Goal: Navigation & Orientation: Find specific page/section

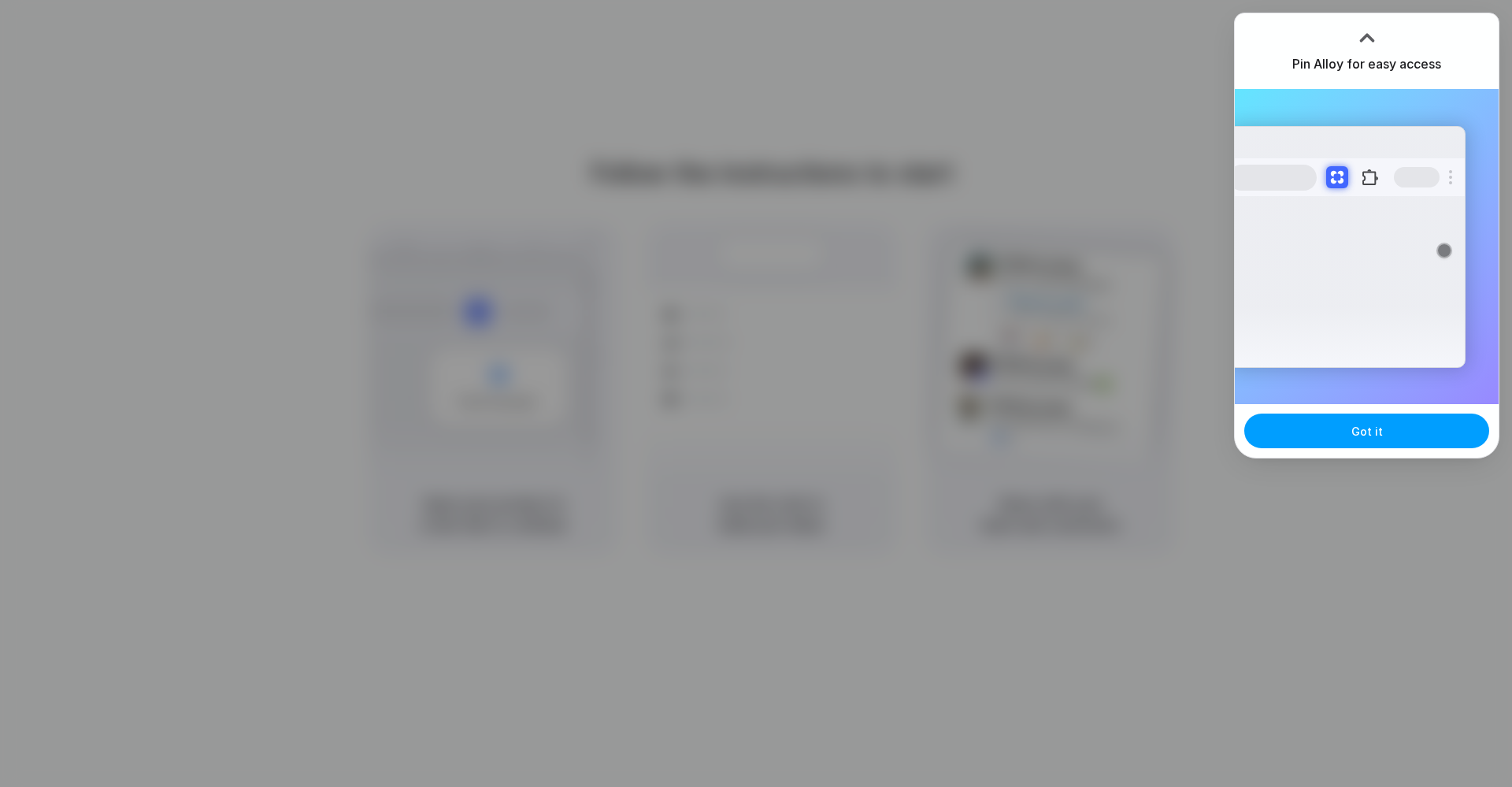
click at [1416, 424] on button "Got it" at bounding box center [1367, 430] width 245 height 34
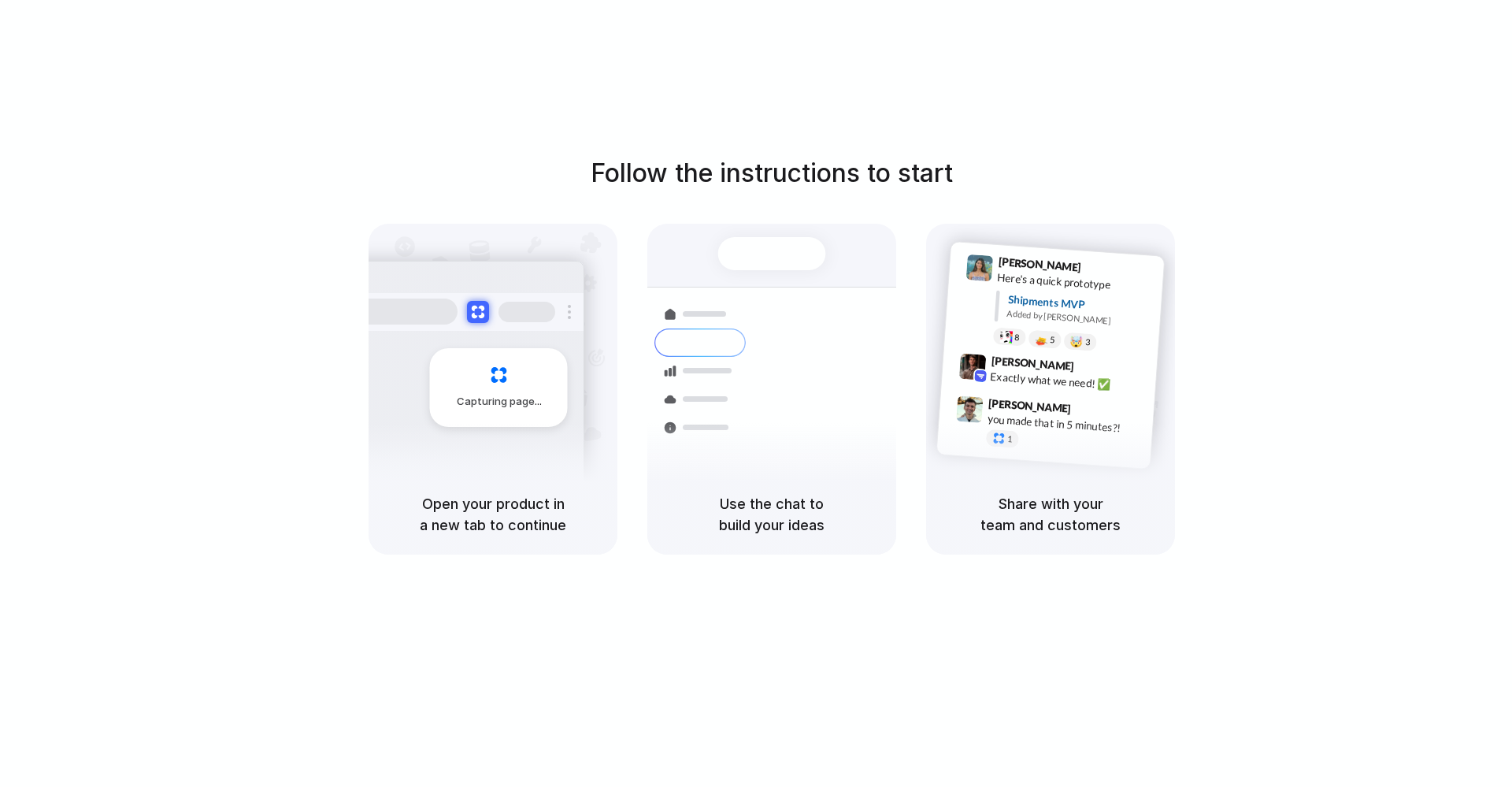
click at [278, 323] on div "Follow the instructions to start Capturing page Open your product in a new tab …" at bounding box center [771, 354] width 1512 height 400
click at [184, 266] on div "Follow the instructions to start Capturing page Open your product in a new tab …" at bounding box center [771, 354] width 1512 height 400
click at [767, 350] on div "Container from Shanghai 40ft • ETA Dec 28 • In transit" at bounding box center [865, 339] width 212 height 61
click at [538, 401] on span at bounding box center [539, 401] width 9 height 0
click at [370, 359] on div "Capturing page" at bounding box center [465, 382] width 238 height 242
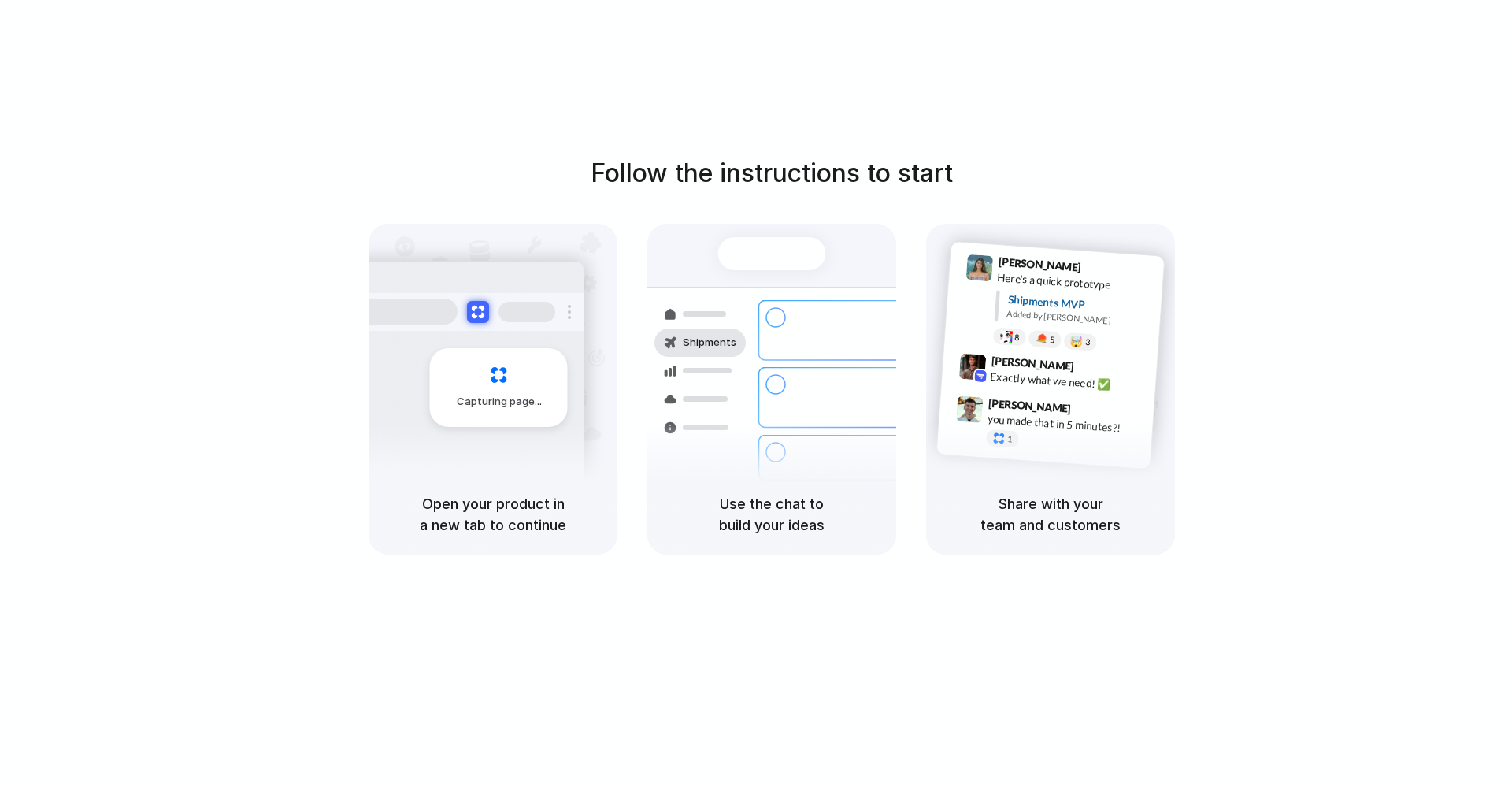
drag, startPoint x: 960, startPoint y: 396, endPoint x: 976, endPoint y: 394, distance: 16.1
click at [960, 396] on div at bounding box center [970, 409] width 28 height 28
click at [475, 395] on span "Capturing page" at bounding box center [500, 401] width 88 height 16
click at [770, 289] on div at bounding box center [772, 287] width 199 height 16
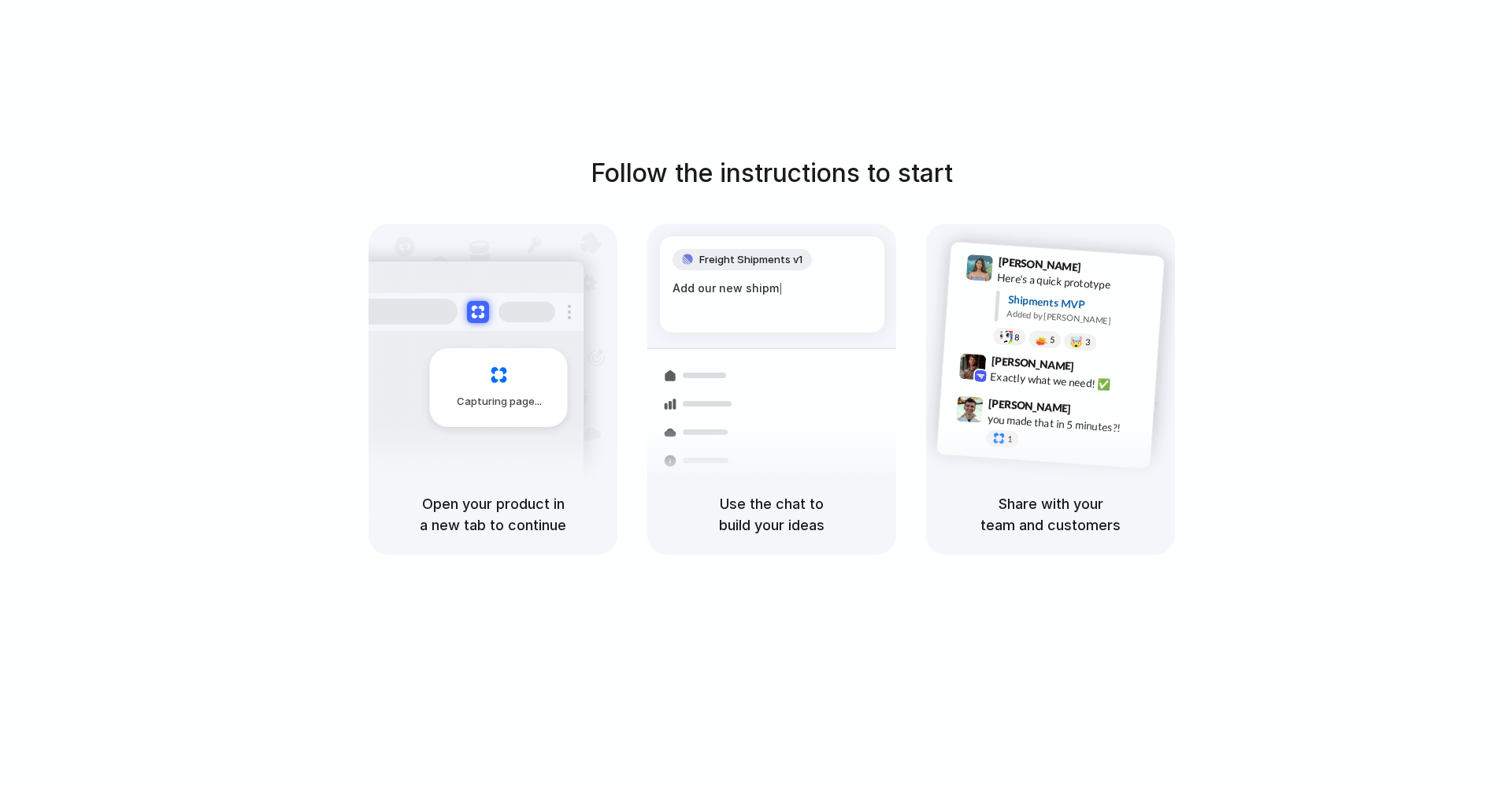
click at [407, 361] on div "Capturing page" at bounding box center [465, 382] width 238 height 242
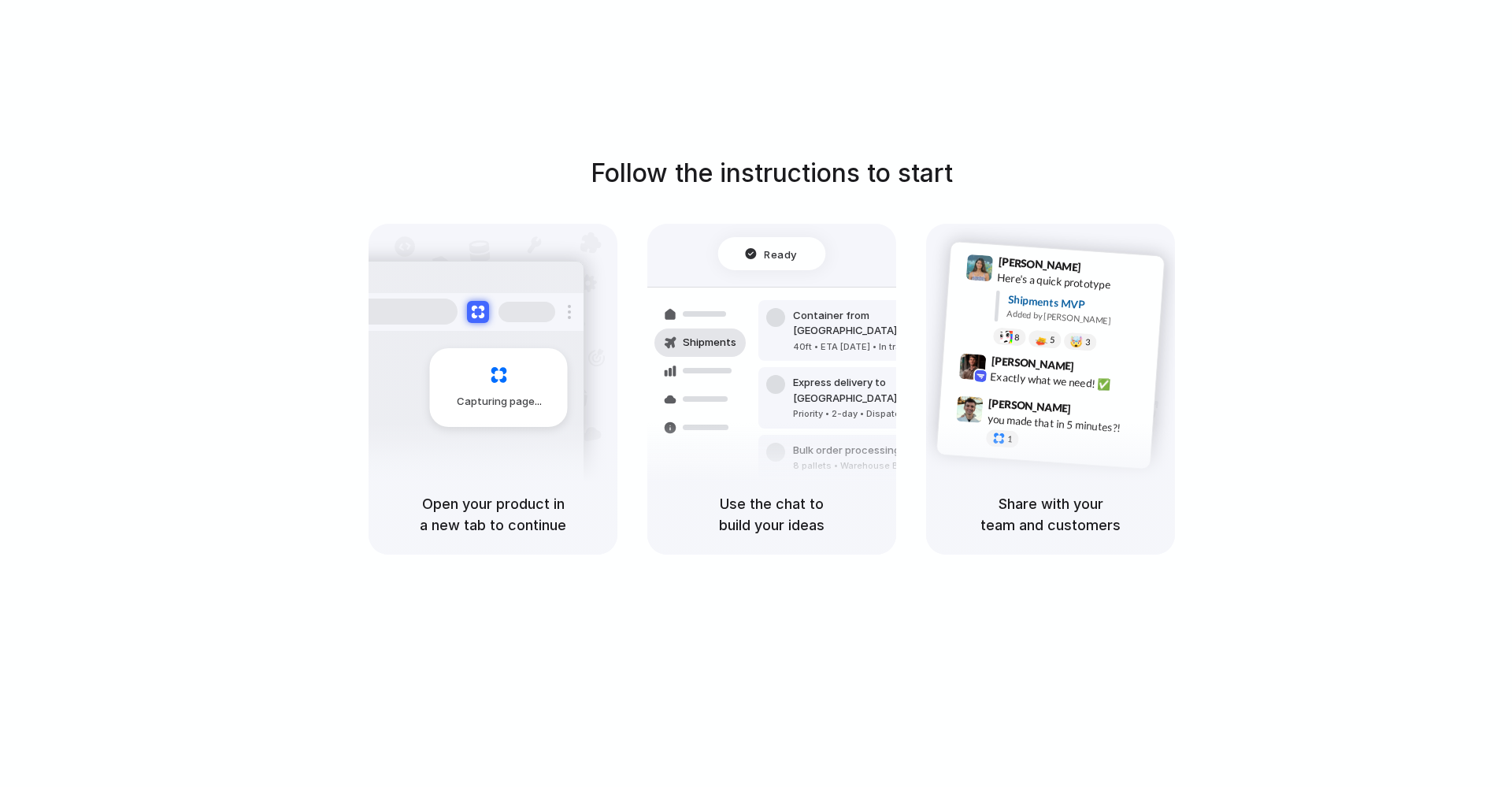
click at [1336, 94] on div "Follow the instructions to start Capturing page Open your product in a new tab …" at bounding box center [771, 409] width 1544 height 818
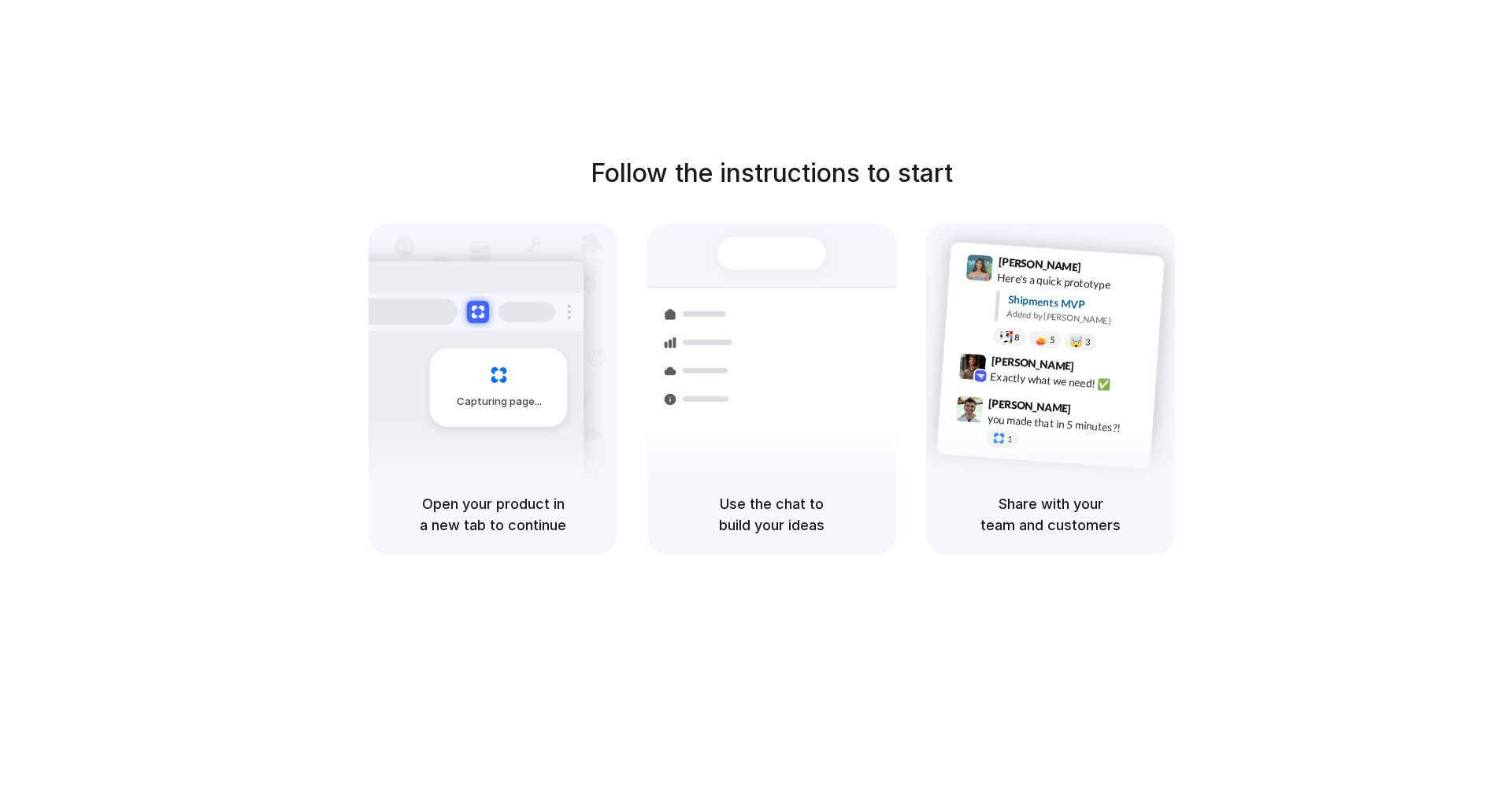
click at [756, 394] on div at bounding box center [756, 394] width 0 height 0
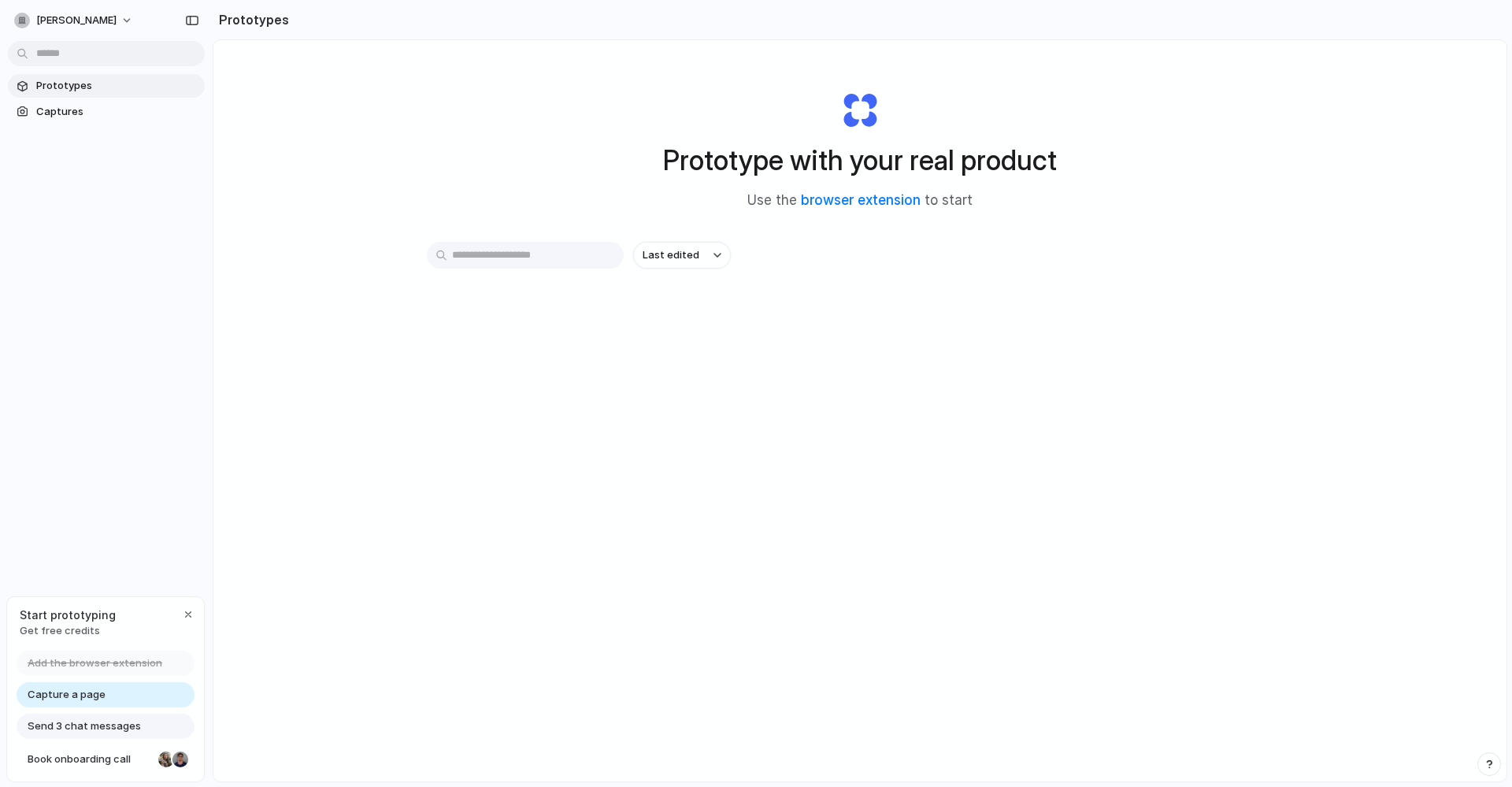
click at [305, 342] on div "Prototype with your real product Use the browser extension to start Last edited" at bounding box center [860, 452] width 1293 height 824
click at [84, 106] on span "Captures" at bounding box center [117, 112] width 162 height 16
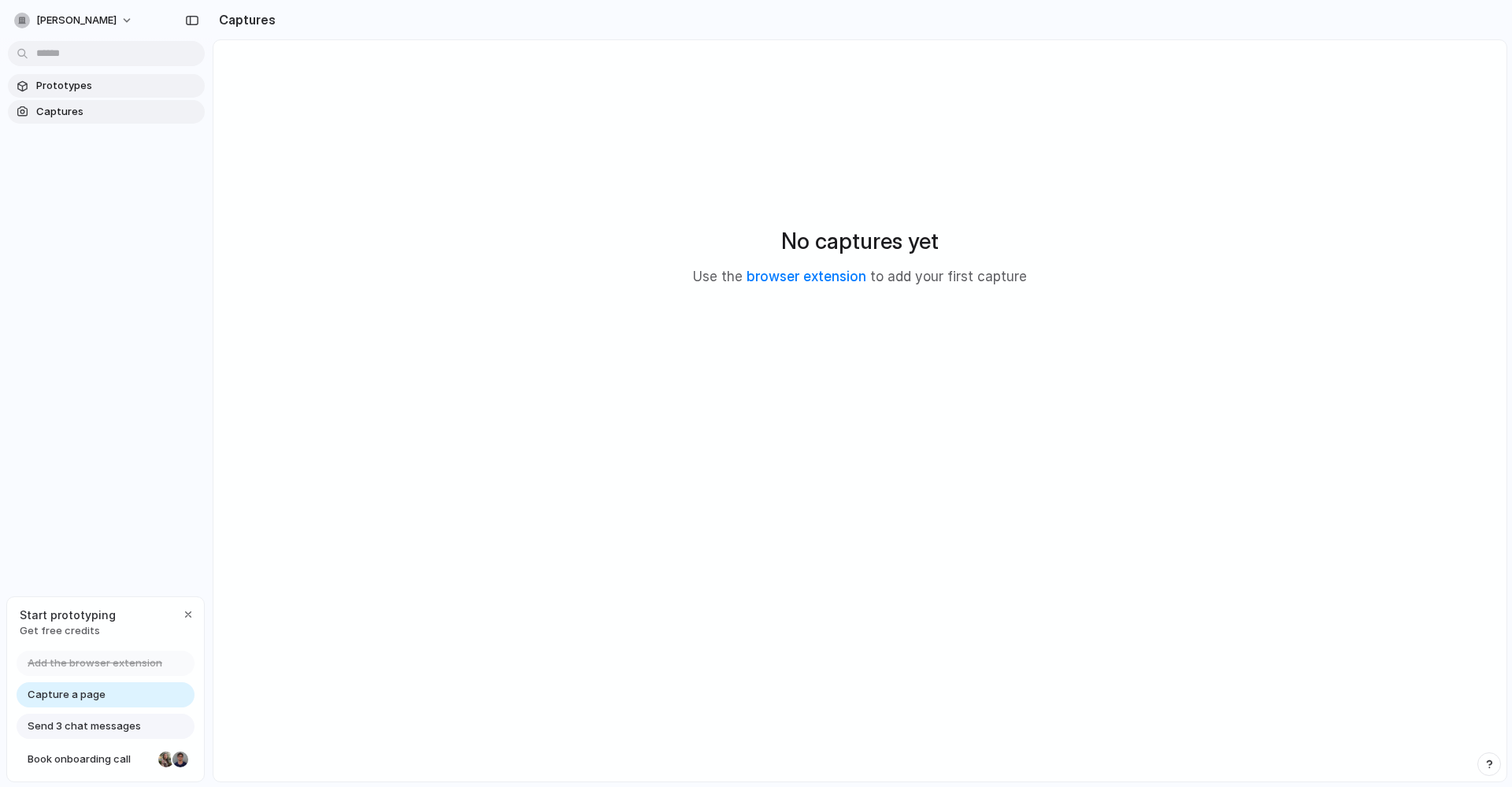
click at [93, 91] on span "Prototypes" at bounding box center [117, 86] width 162 height 16
